Goal: Task Accomplishment & Management: Manage account settings

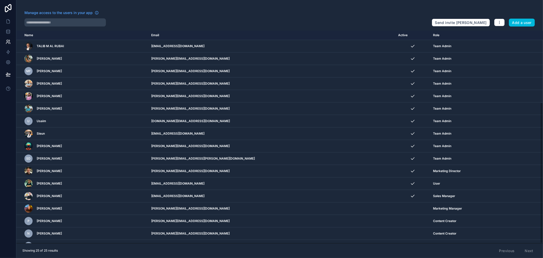
scroll to position [109, 0]
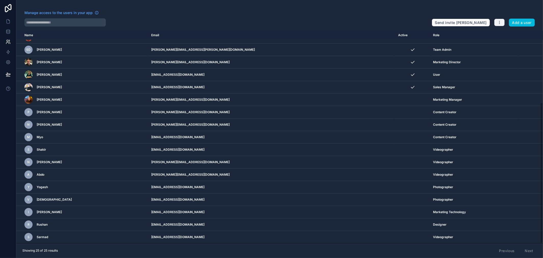
click at [503, 22] on button "button" at bounding box center [499, 23] width 11 height 8
click at [526, 20] on button "Add a user" at bounding box center [522, 23] width 26 height 8
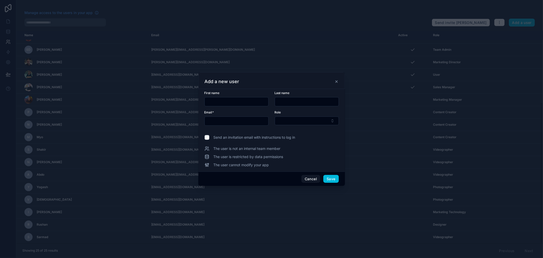
click at [244, 98] on input "text" at bounding box center [237, 101] width 64 height 7
click at [217, 118] on input "text" at bounding box center [237, 120] width 64 height 7
paste input "**********"
type input "**********"
click at [225, 103] on input "text" at bounding box center [237, 101] width 64 height 7
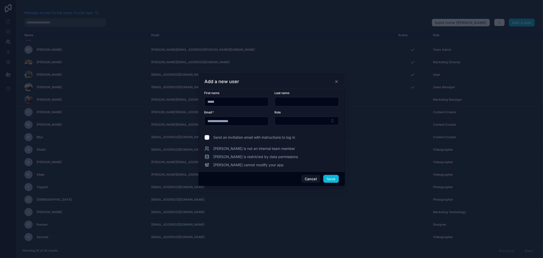
type input "*****"
click at [284, 118] on button "Select Button" at bounding box center [307, 120] width 64 height 9
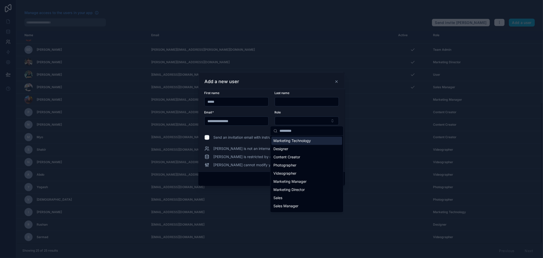
click at [327, 85] on div "Add a new user" at bounding box center [271, 80] width 147 height 17
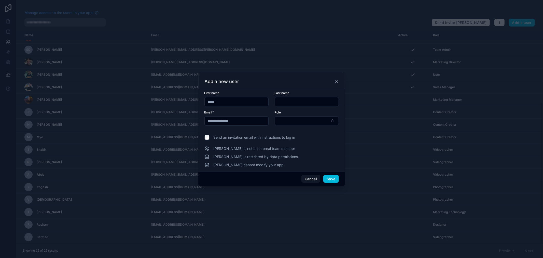
click at [335, 81] on icon at bounding box center [336, 81] width 4 height 4
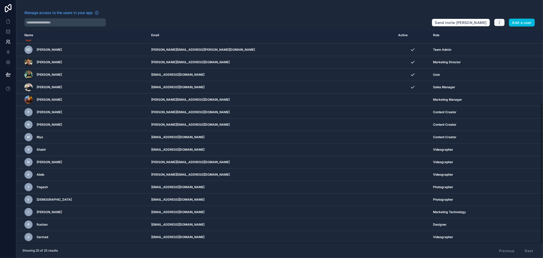
click at [503, 21] on button "button" at bounding box center [499, 23] width 11 height 8
click at [499, 32] on icon at bounding box center [497, 34] width 4 height 4
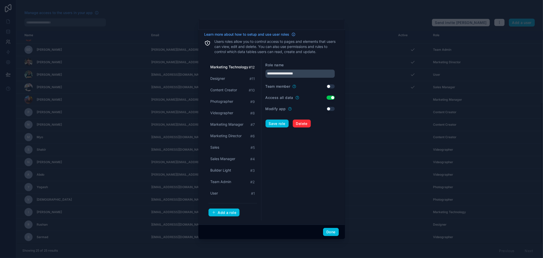
click at [223, 212] on div "Add a role" at bounding box center [224, 212] width 25 height 5
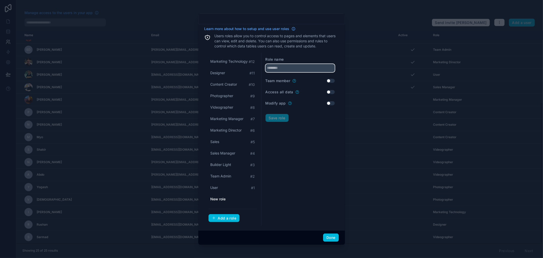
click at [298, 69] on input "text" at bounding box center [299, 68] width 69 height 8
type input "**********"
click at [276, 119] on button "Save role" at bounding box center [276, 118] width 23 height 8
click at [332, 92] on button "Use setting" at bounding box center [330, 92] width 8 height 4
click at [277, 117] on button "Save role" at bounding box center [276, 118] width 23 height 8
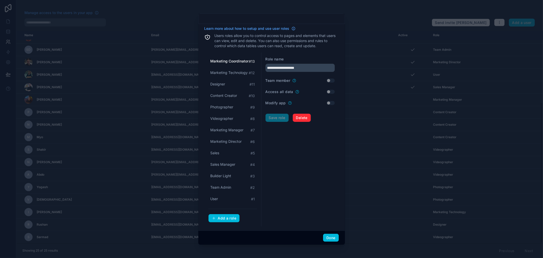
click at [333, 90] on div "Access all data Use setting" at bounding box center [299, 91] width 69 height 5
click at [233, 60] on span "Marketing Coordinator" at bounding box center [229, 61] width 38 height 5
drag, startPoint x: 329, startPoint y: 88, endPoint x: 329, endPoint y: 90, distance: 2.8
click at [329, 90] on form "**********" at bounding box center [299, 138] width 69 height 165
click at [329, 92] on button "Use setting" at bounding box center [330, 92] width 8 height 4
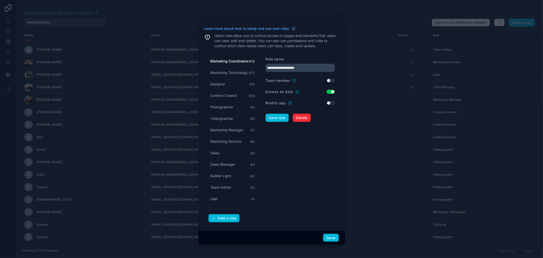
click at [282, 116] on button "Save role" at bounding box center [276, 117] width 23 height 8
click at [328, 237] on button "Done" at bounding box center [331, 237] width 16 height 8
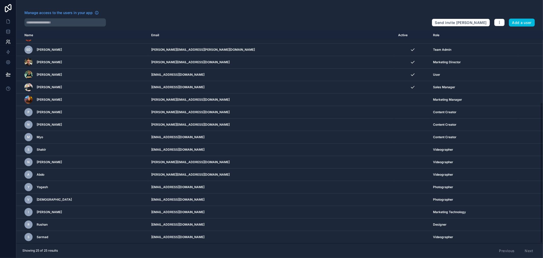
click at [522, 22] on button "Add a user" at bounding box center [522, 23] width 26 height 8
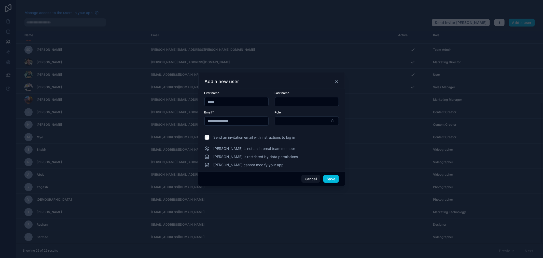
click at [236, 99] on input "*****" at bounding box center [237, 101] width 64 height 7
click at [293, 121] on button "Select Button" at bounding box center [307, 120] width 64 height 9
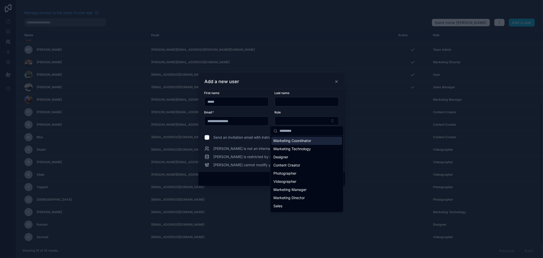
click at [310, 142] on span "Marketing Coordinator" at bounding box center [292, 140] width 38 height 5
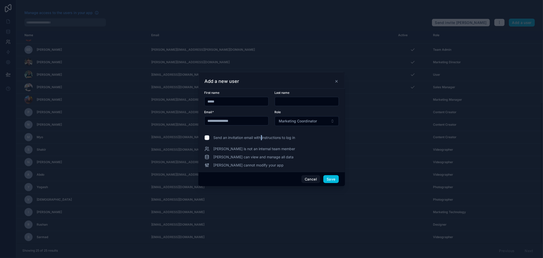
click at [262, 134] on div "**********" at bounding box center [271, 129] width 134 height 77
click at [266, 135] on span "Send an invitation email with instructions to log in" at bounding box center [254, 137] width 82 height 5
click at [332, 179] on button "Save" at bounding box center [330, 179] width 15 height 8
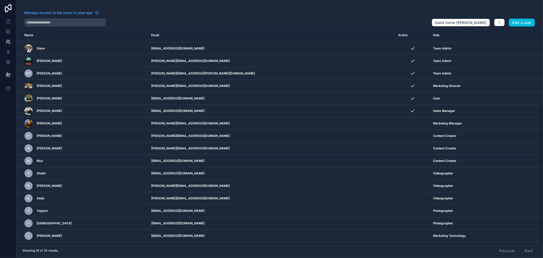
scroll to position [109, 0]
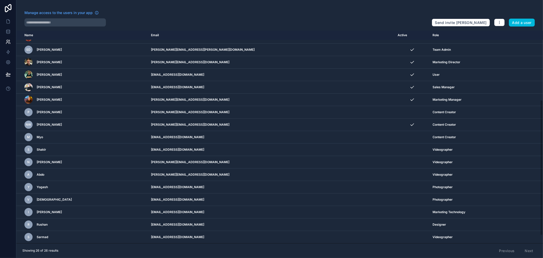
click at [528, 250] on div "Previous Next" at bounding box center [515, 250] width 41 height 9
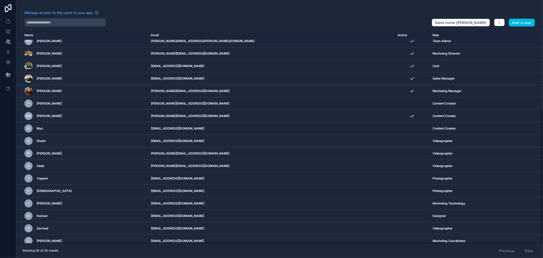
scroll to position [121, 0]
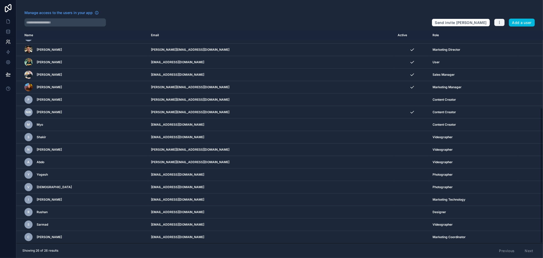
click at [502, 24] on button "button" at bounding box center [499, 23] width 11 height 8
click at [509, 33] on link "Manage roles" at bounding box center [509, 34] width 32 height 8
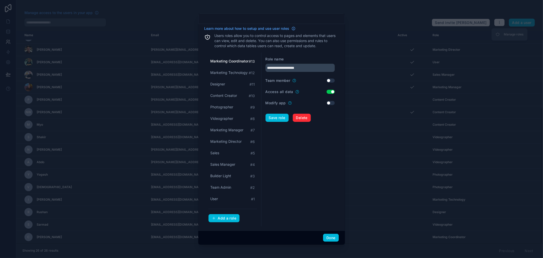
click at [232, 60] on span "Marketing Coordinator" at bounding box center [229, 61] width 38 height 5
click at [281, 123] on form "**********" at bounding box center [299, 138] width 69 height 165
click at [281, 116] on button "Save role" at bounding box center [276, 117] width 23 height 8
